Goal: Information Seeking & Learning: Learn about a topic

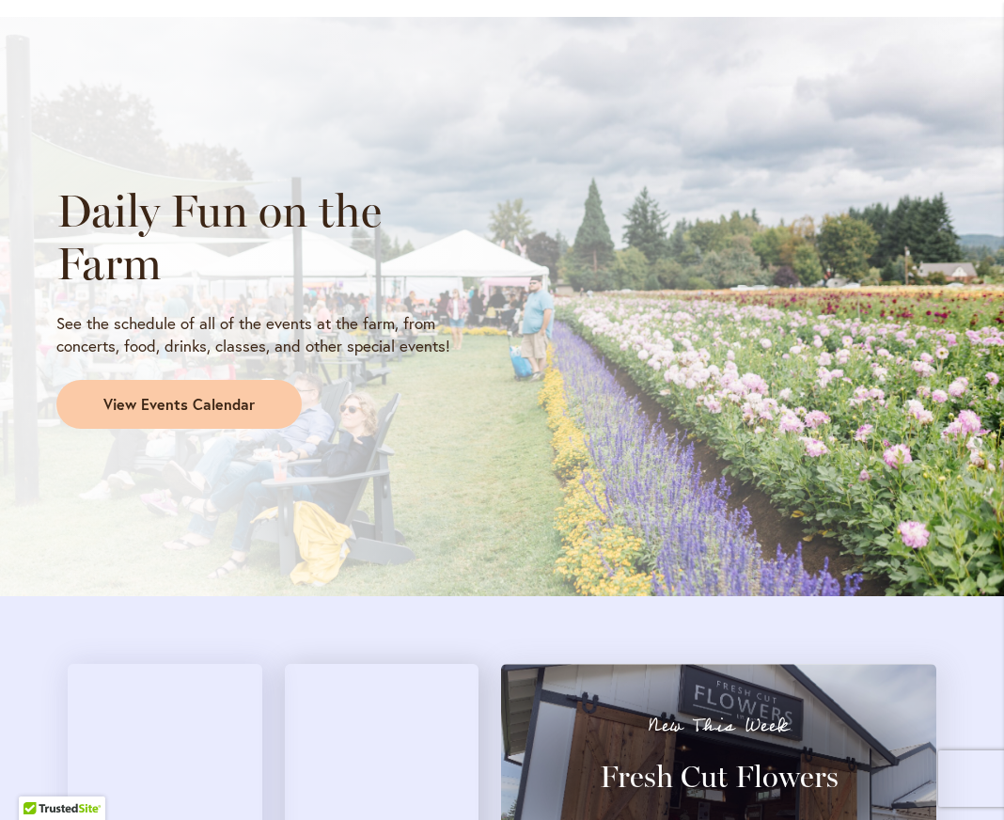
scroll to position [1693, 0]
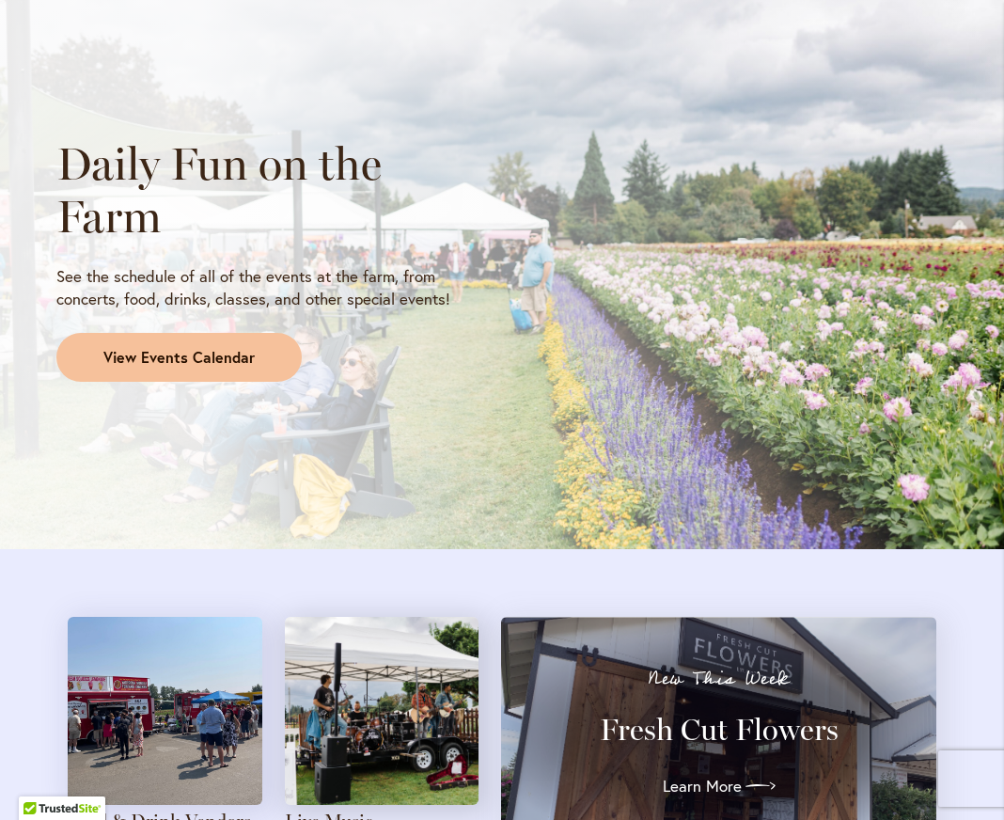
click at [193, 353] on span "View Events Calendar" at bounding box center [178, 358] width 151 height 22
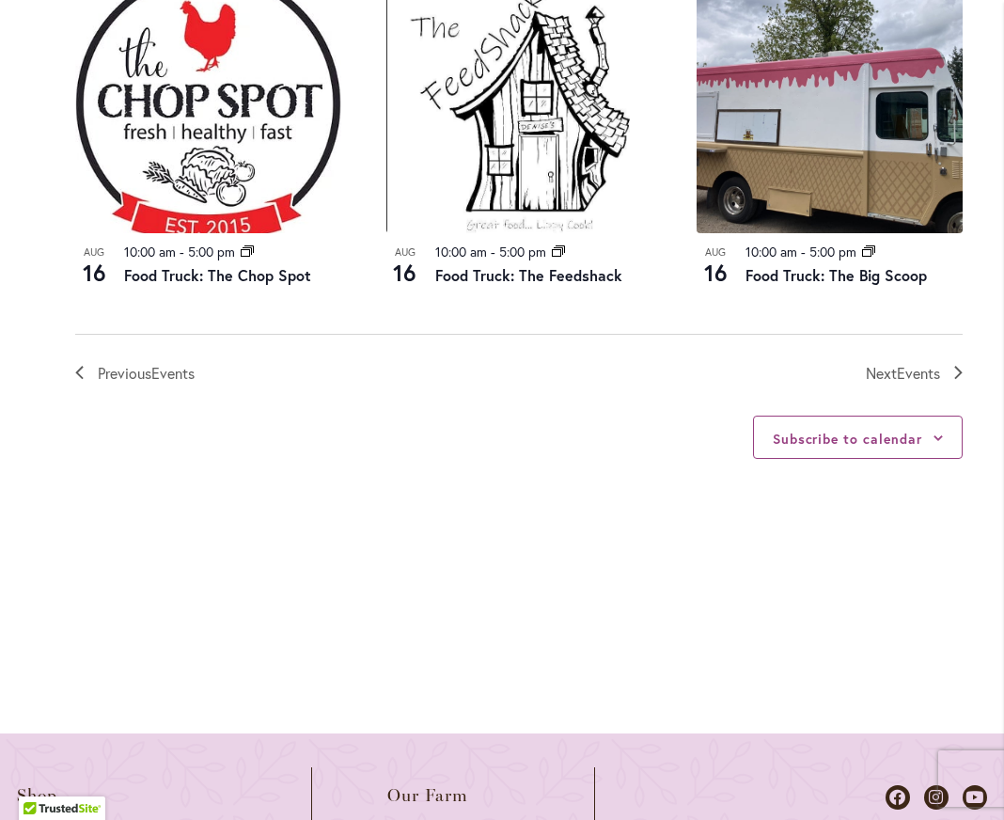
scroll to position [2257, 0]
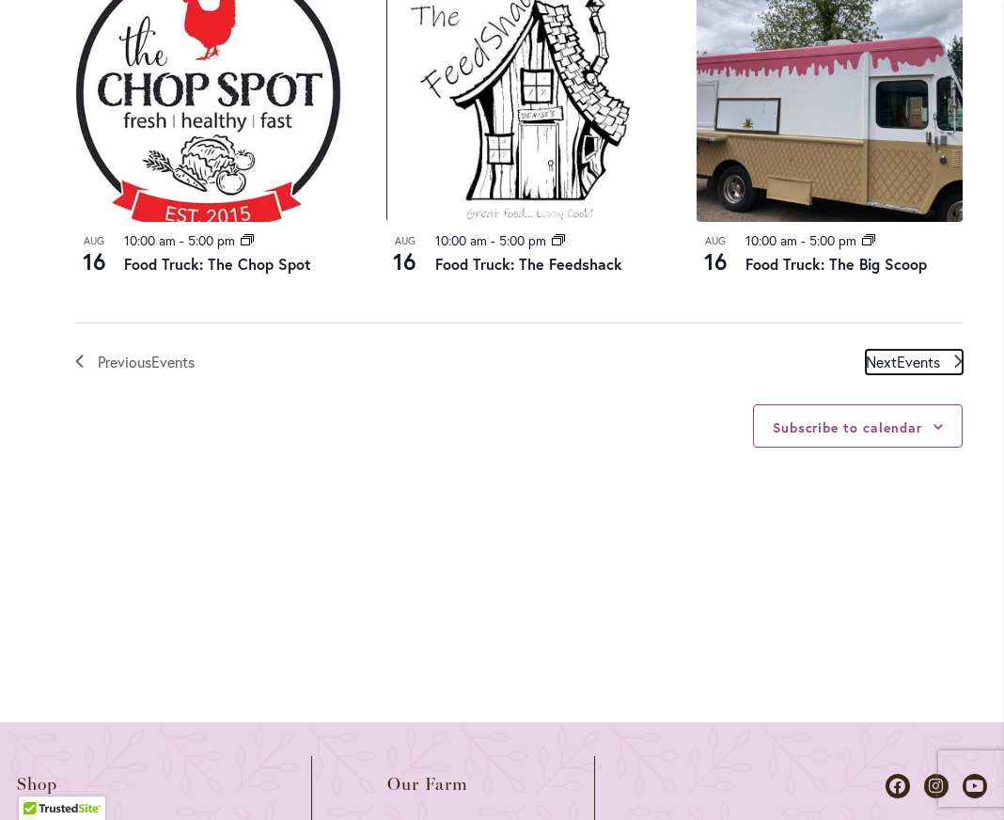
click at [923, 352] on span "Events" at bounding box center [918, 362] width 43 height 20
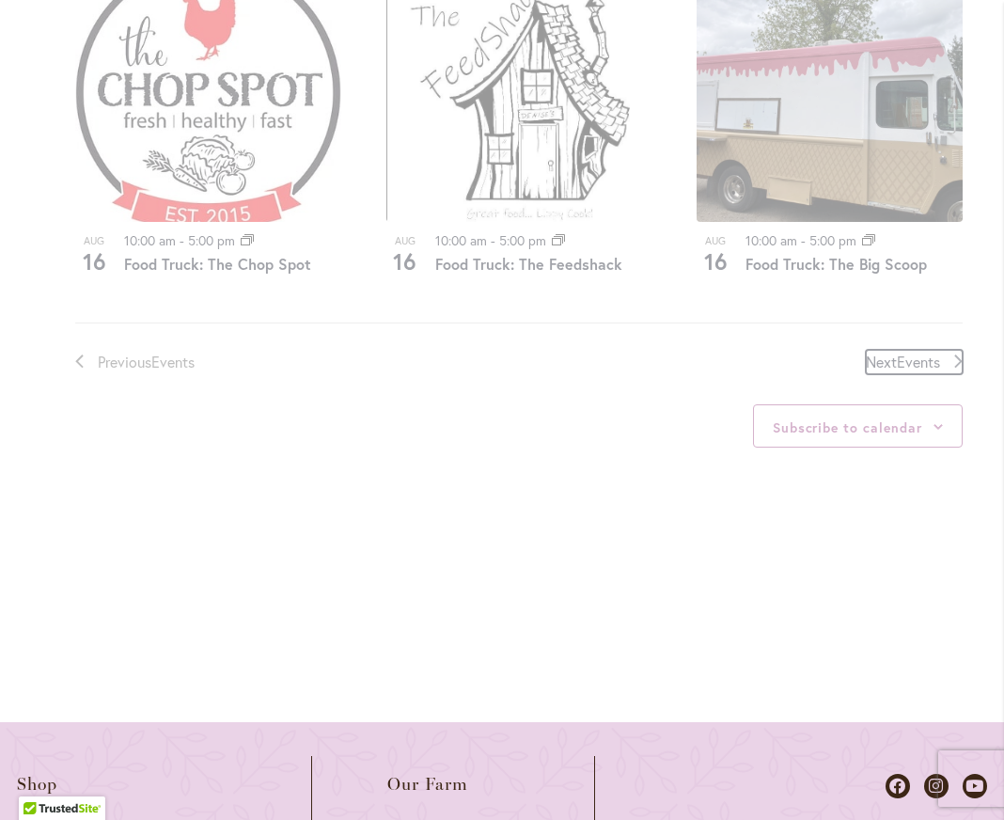
scroll to position [980, 0]
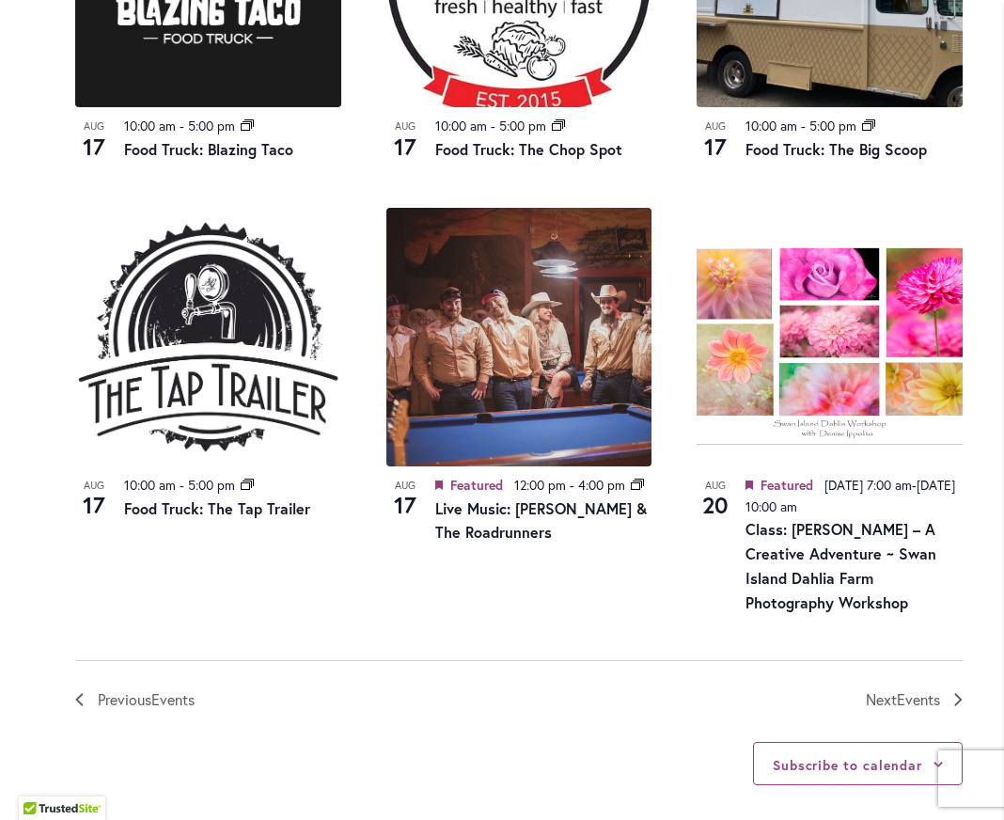
scroll to position [2108, 0]
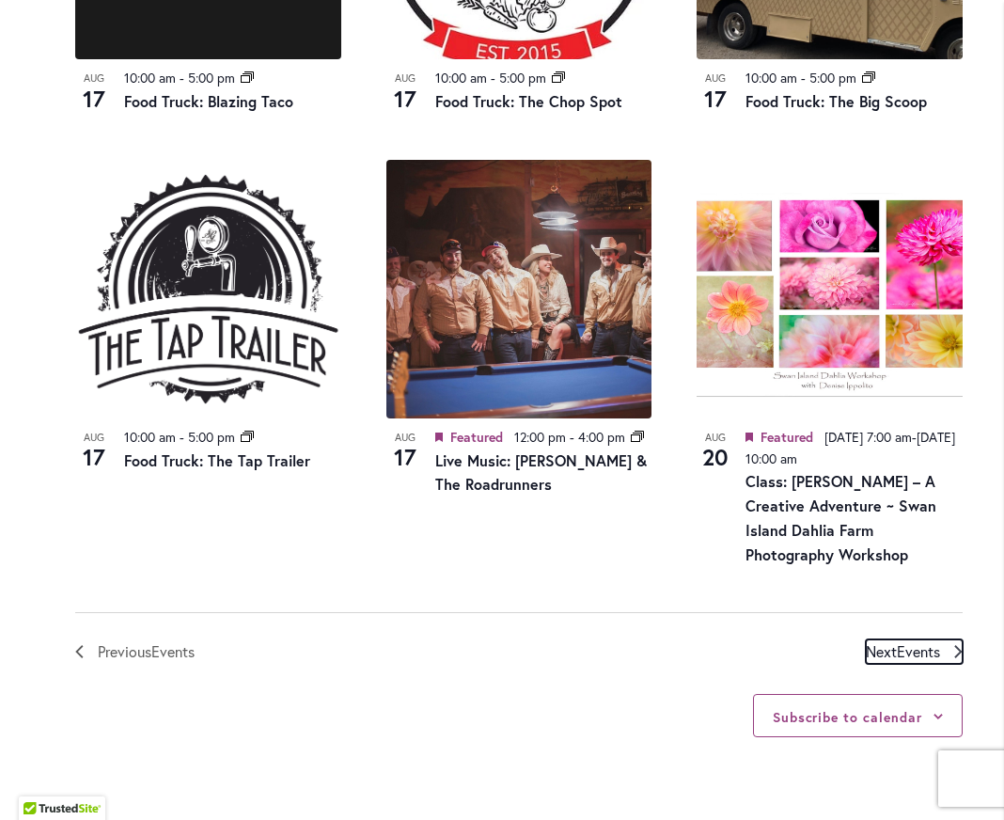
click at [898, 642] on span "Events" at bounding box center [918, 651] width 43 height 20
